Goal: Check status

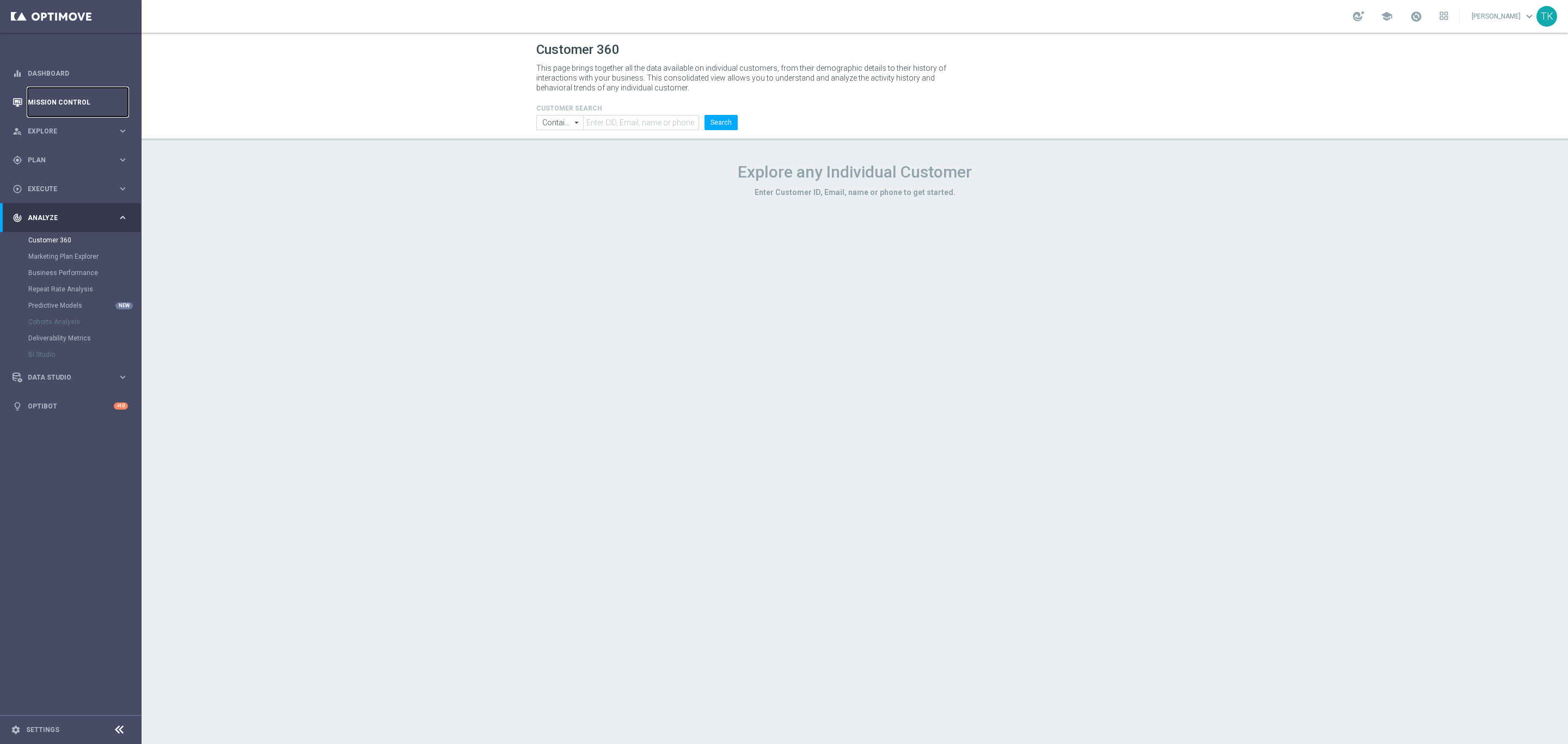
click at [50, 96] on link "Mission Control" at bounding box center [77, 102] width 100 height 29
